Goal: Task Accomplishment & Management: Manage account settings

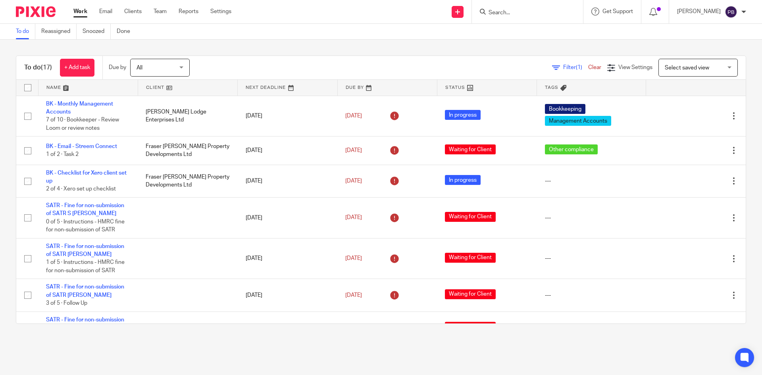
scroll to position [278, 0]
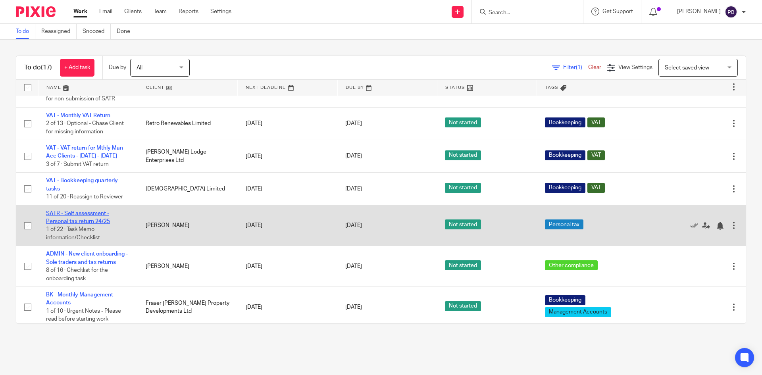
click at [73, 215] on link "SATR - Self assessment - Personal tax return 24/25" at bounding box center [78, 218] width 64 height 14
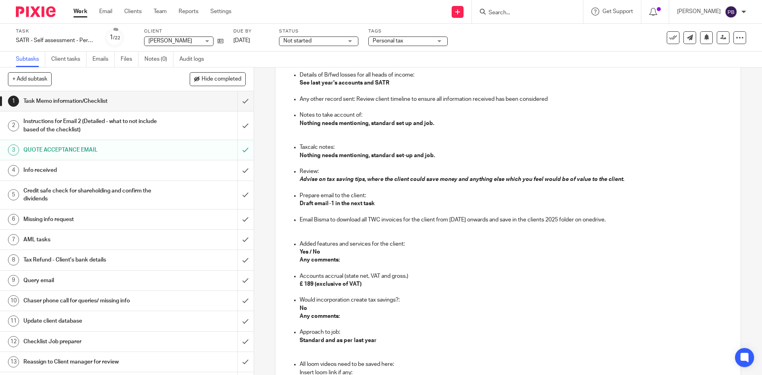
scroll to position [754, 0]
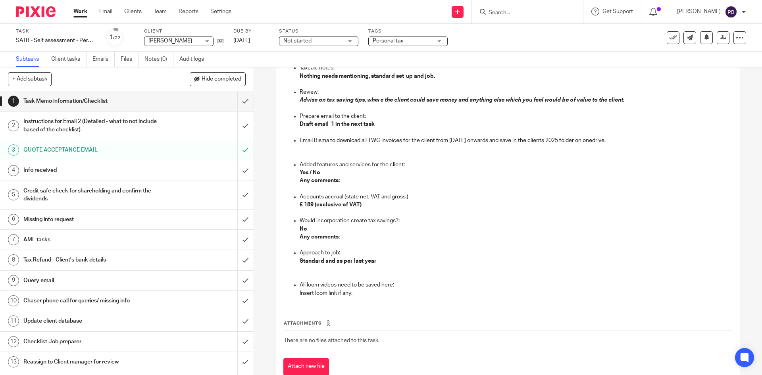
click at [52, 172] on h1 "Info received" at bounding box center [91, 170] width 137 height 12
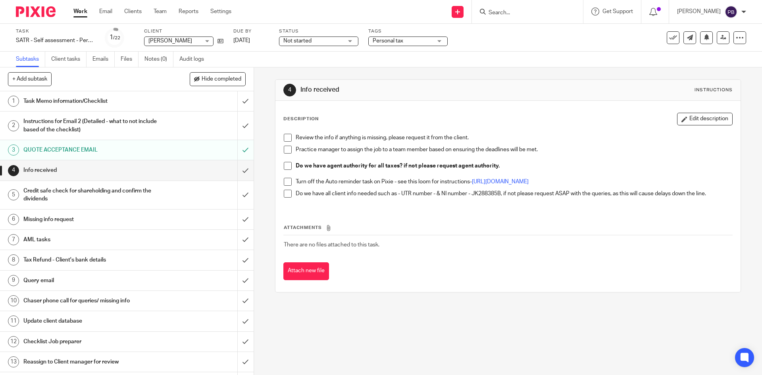
click at [286, 150] on span at bounding box center [288, 150] width 8 height 8
click at [285, 167] on span at bounding box center [288, 166] width 8 height 8
click at [223, 42] on icon at bounding box center [221, 41] width 6 height 6
click at [119, 195] on h1 "Credit safe check for shareholding and confirm the dividends" at bounding box center [91, 195] width 137 height 20
click at [112, 192] on h1 "Credit safe check for shareholding and confirm the dividends" at bounding box center [91, 195] width 137 height 20
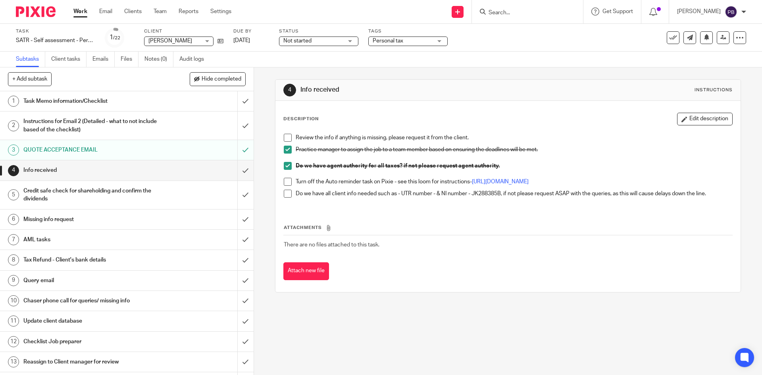
click at [51, 192] on h1 "Credit safe check for shareholding and confirm the dividends" at bounding box center [91, 195] width 137 height 20
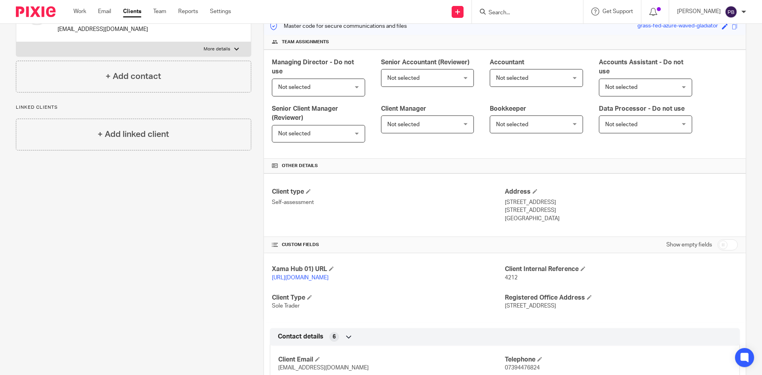
scroll to position [199, 0]
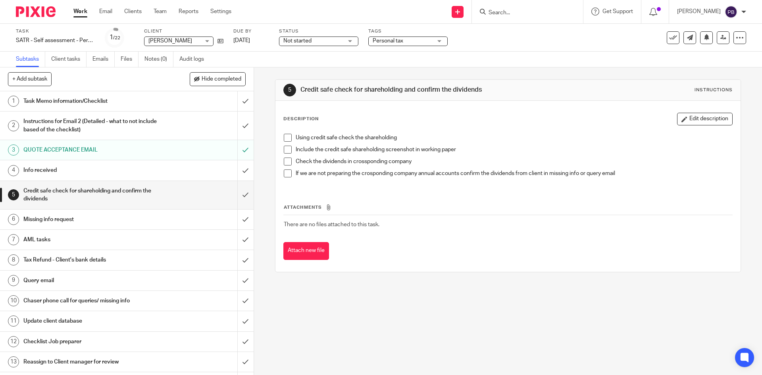
click at [285, 137] on span at bounding box center [288, 138] width 8 height 8
click at [285, 148] on span at bounding box center [288, 150] width 8 height 8
click at [286, 157] on li "Include the credit safe shareholding screenshot in working paper" at bounding box center [508, 152] width 448 height 12
click at [286, 163] on span at bounding box center [288, 162] width 8 height 8
click at [285, 171] on span at bounding box center [288, 174] width 8 height 8
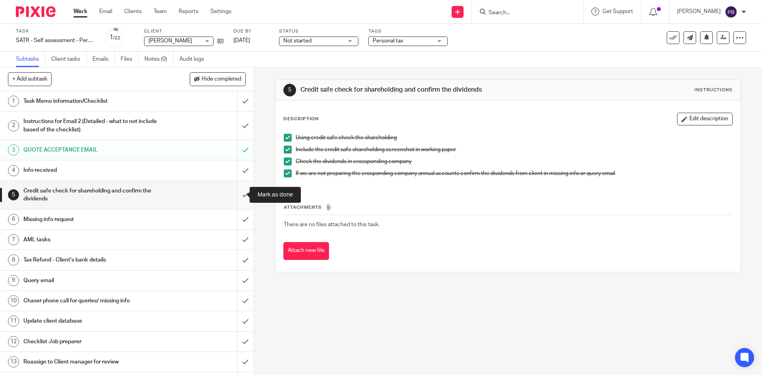
click at [238, 193] on input "submit" at bounding box center [127, 195] width 254 height 28
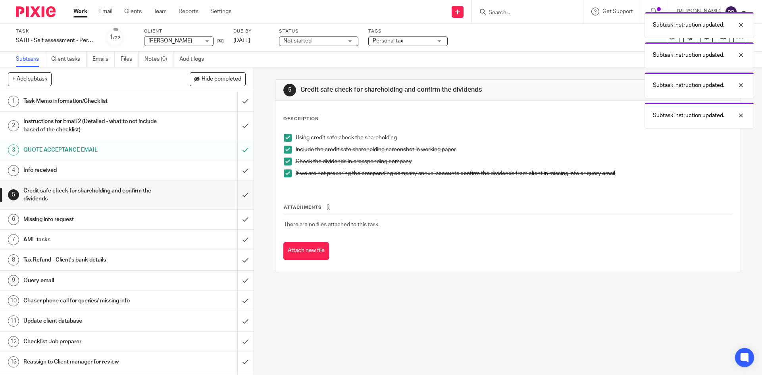
click at [85, 173] on h1 "Info received" at bounding box center [91, 170] width 137 height 12
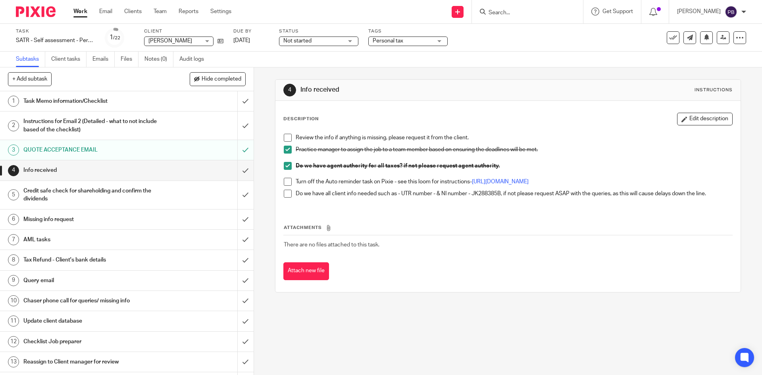
click at [426, 213] on div "Attachments There are no files attached to this task. Attach new file" at bounding box center [508, 244] width 449 height 72
click at [238, 195] on input "submit" at bounding box center [127, 195] width 254 height 28
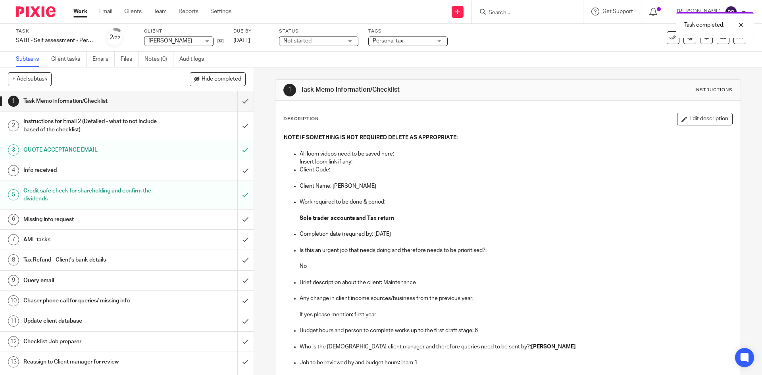
click at [139, 220] on h1 "Missing info request" at bounding box center [91, 220] width 137 height 12
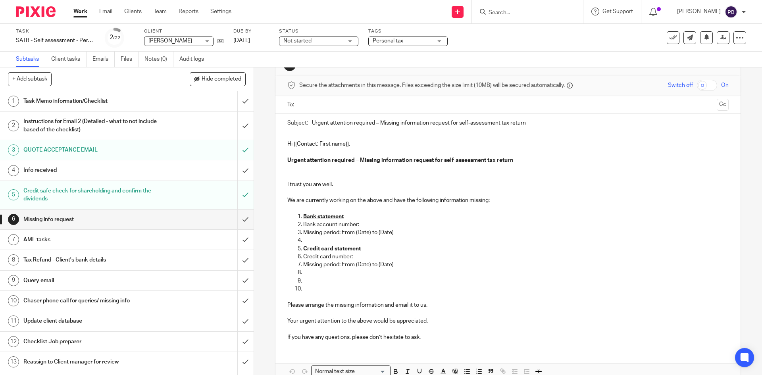
scroll to position [40, 0]
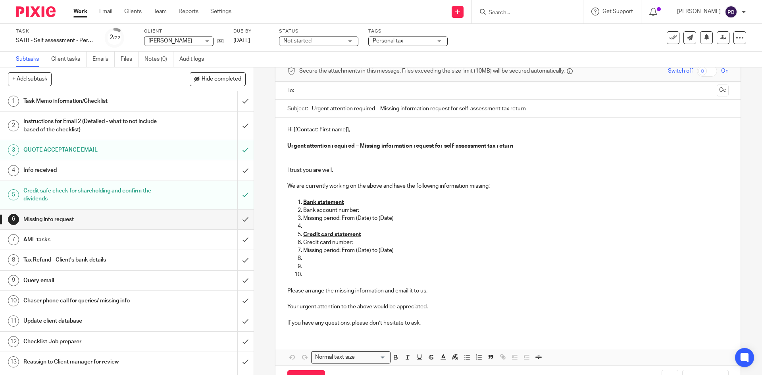
click at [75, 238] on h1 "AML tasks" at bounding box center [91, 240] width 137 height 12
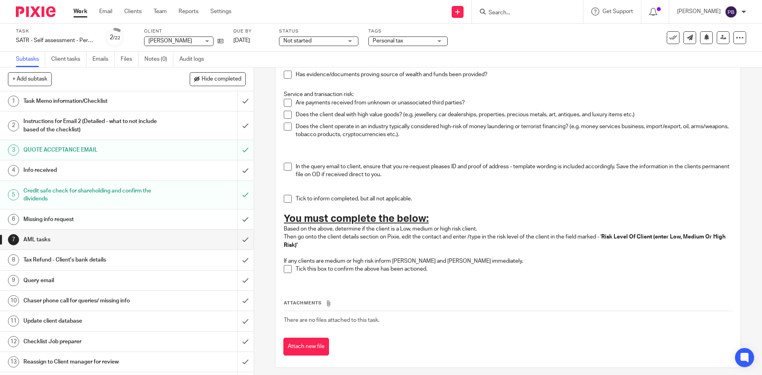
scroll to position [200, 0]
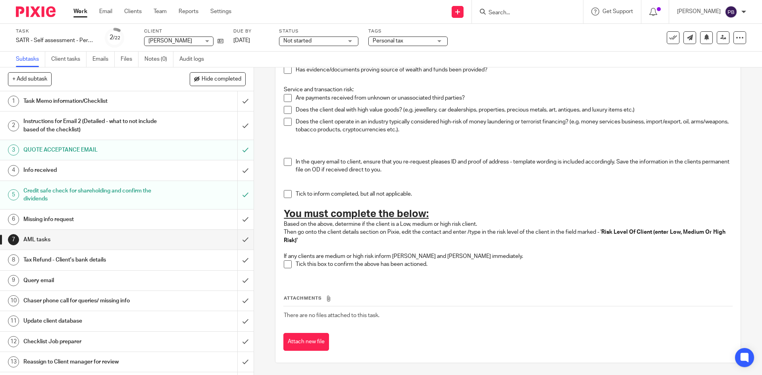
click at [94, 262] on h1 "Tax Refund - Client's bank details" at bounding box center [91, 260] width 137 height 12
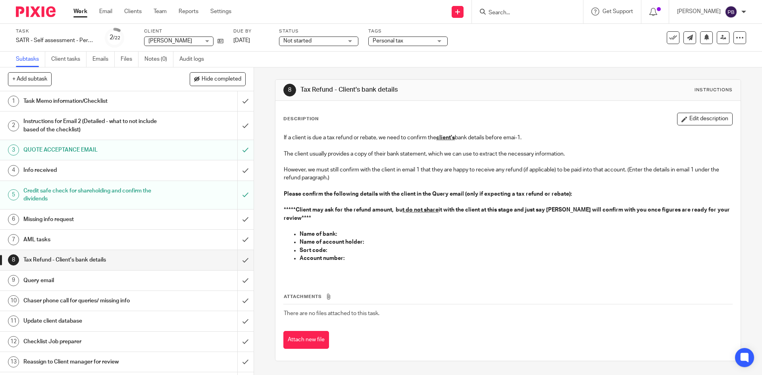
click at [48, 279] on h1 "Query email" at bounding box center [91, 281] width 137 height 12
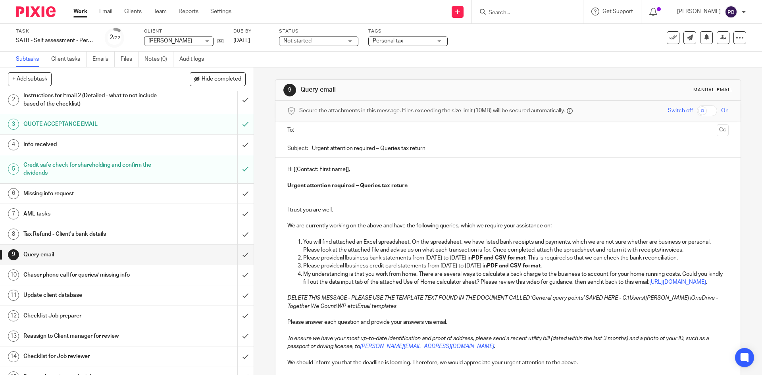
scroll to position [40, 0]
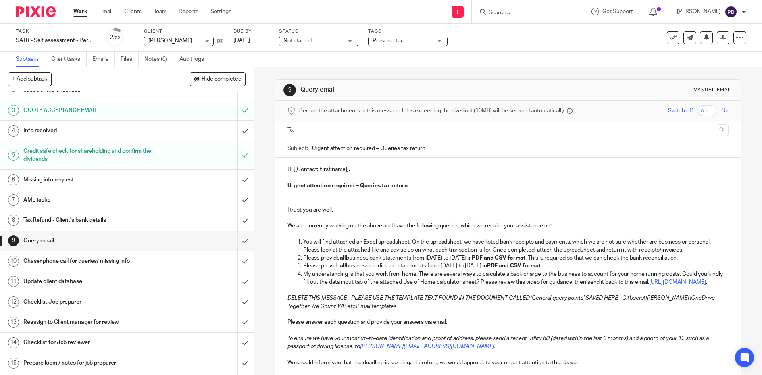
click at [49, 301] on h1 "Checklist Job preparer" at bounding box center [91, 302] width 137 height 12
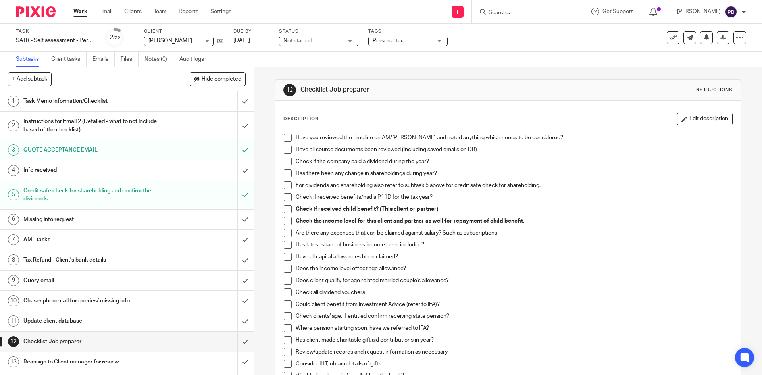
click at [286, 140] on span at bounding box center [288, 138] width 8 height 8
click at [284, 149] on span at bounding box center [288, 150] width 8 height 8
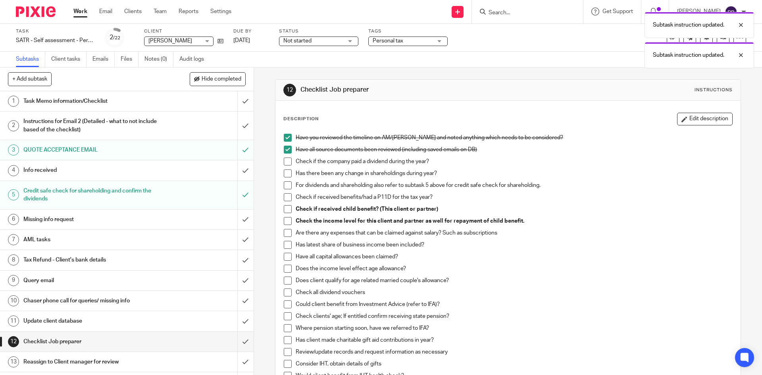
click at [285, 160] on span at bounding box center [288, 162] width 8 height 8
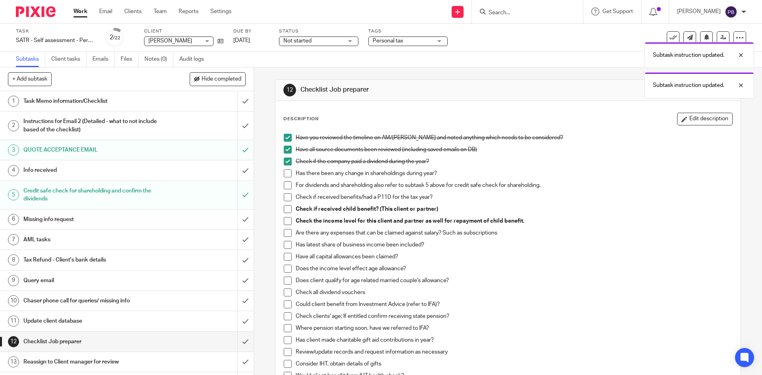
click at [286, 173] on span at bounding box center [288, 174] width 8 height 8
click at [285, 184] on span at bounding box center [288, 185] width 8 height 8
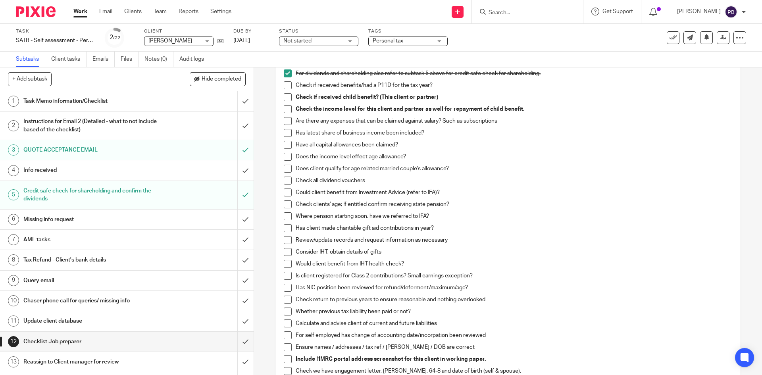
scroll to position [119, 0]
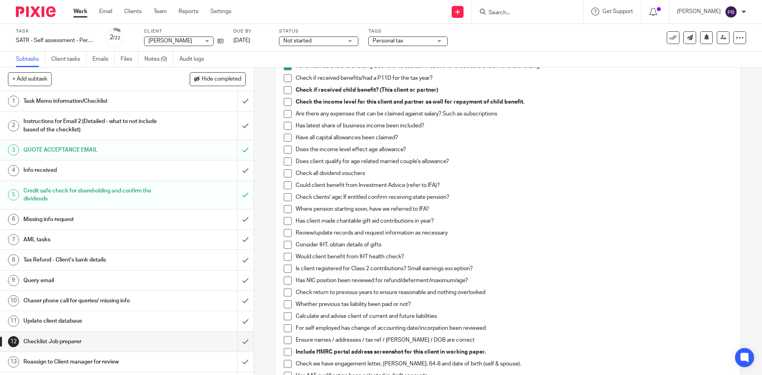
click at [285, 198] on span at bounding box center [288, 197] width 8 height 8
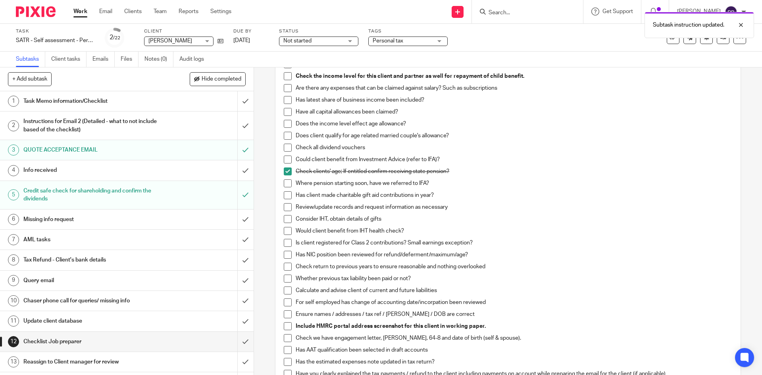
scroll to position [159, 0]
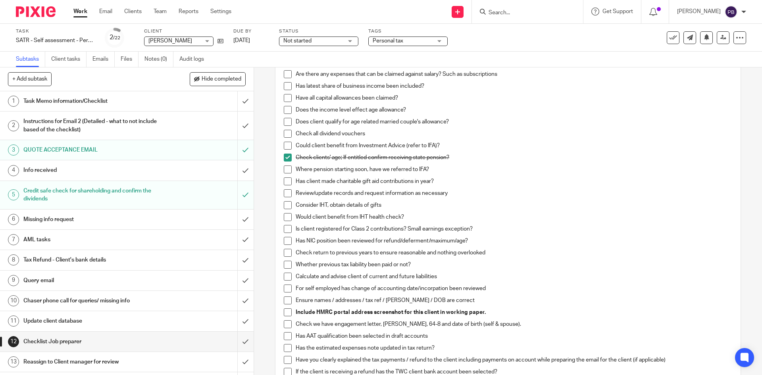
click at [286, 169] on span at bounding box center [288, 170] width 8 height 8
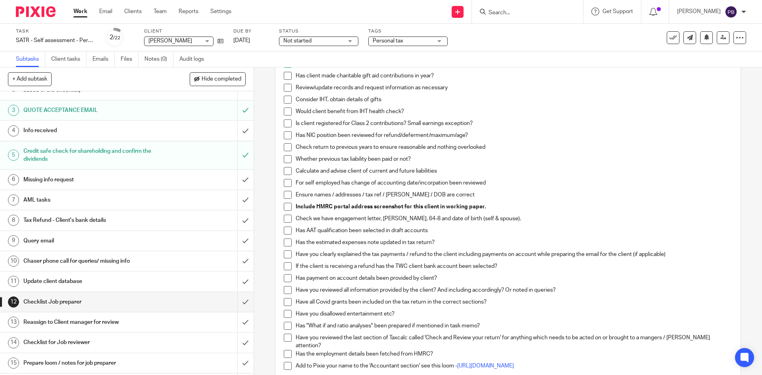
scroll to position [278, 0]
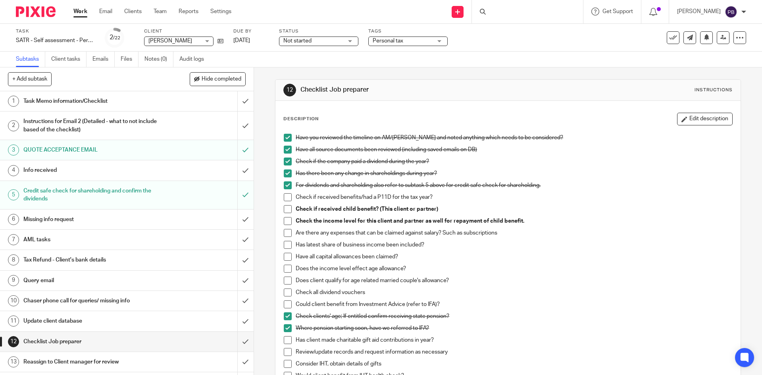
click at [80, 12] on link "Work" at bounding box center [80, 12] width 14 height 8
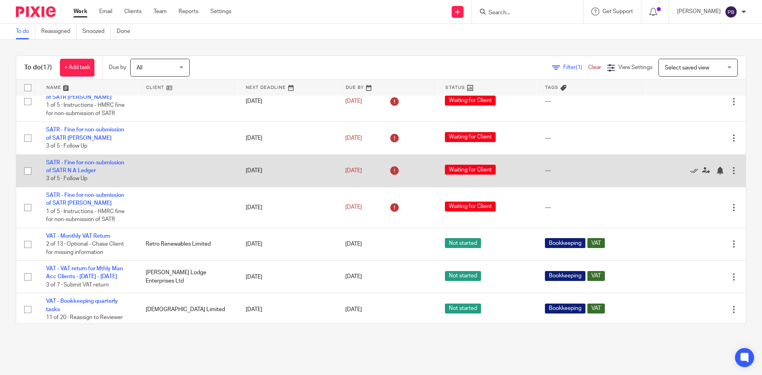
scroll to position [159, 0]
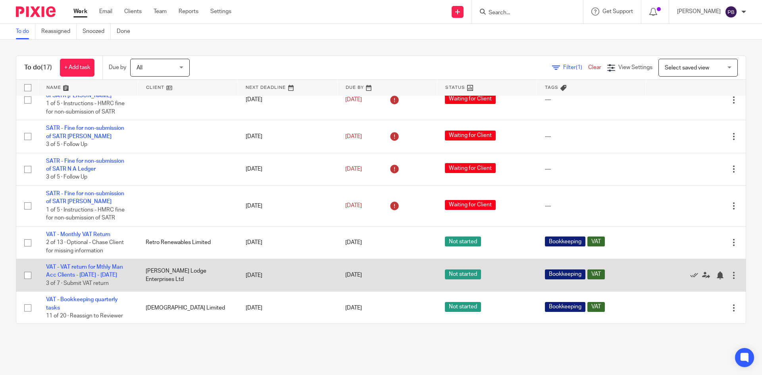
click at [455, 275] on span "Not started" at bounding box center [463, 275] width 36 height 10
click at [86, 268] on link "VAT - VAT return for Mthly Man Acc Clients - May - July, 2025" at bounding box center [84, 271] width 77 height 14
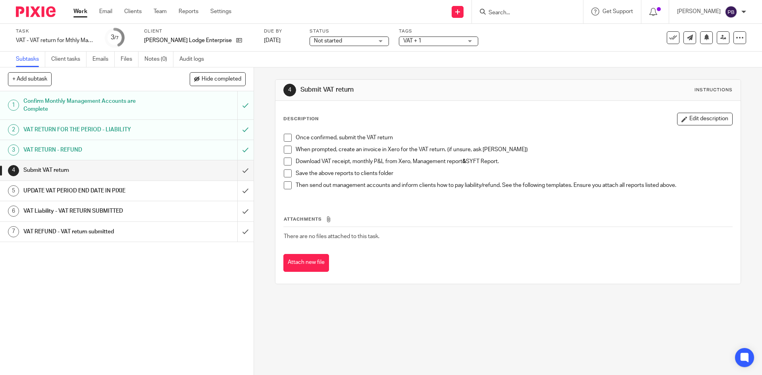
click at [361, 41] on div "Not started Not started" at bounding box center [349, 42] width 79 height 10
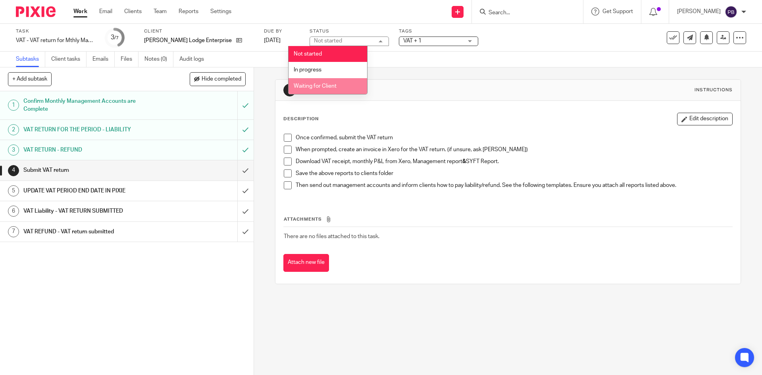
click at [328, 84] on span "Waiting for Client" at bounding box center [315, 86] width 43 height 6
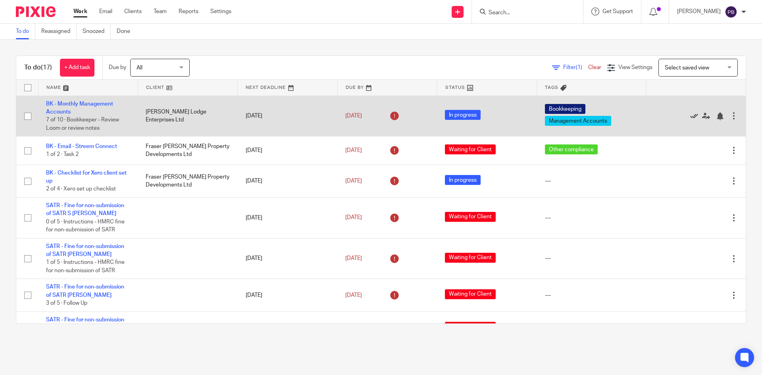
click at [691, 116] on icon at bounding box center [695, 116] width 8 height 8
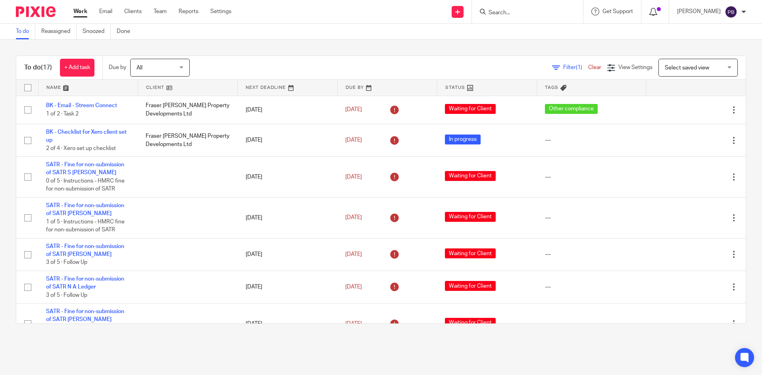
click at [658, 11] on icon at bounding box center [654, 12] width 8 height 8
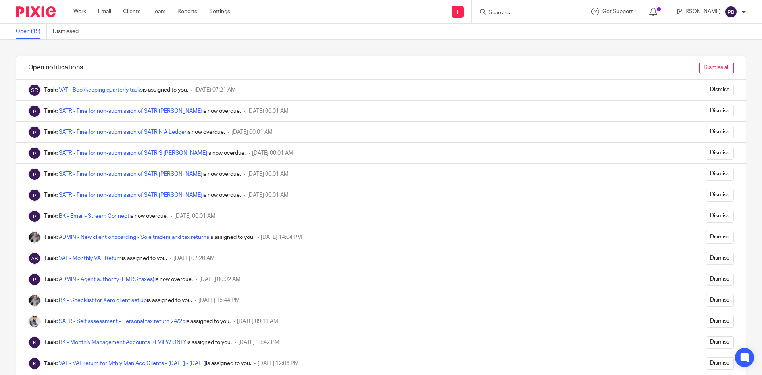
click at [705, 66] on input "Dismiss all" at bounding box center [717, 68] width 35 height 13
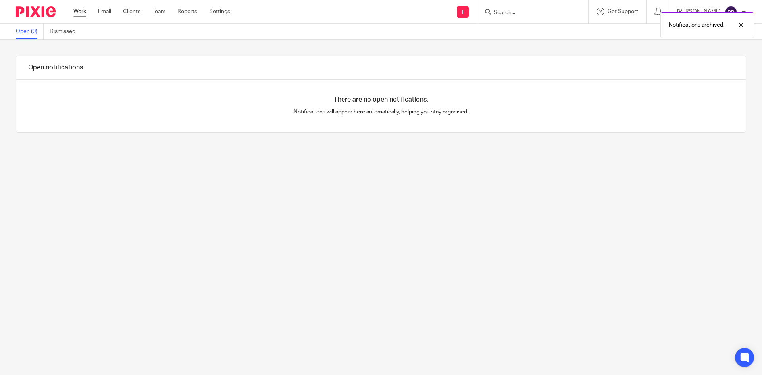
click at [85, 11] on link "Work" at bounding box center [79, 12] width 13 height 8
